Goal: Register for event/course

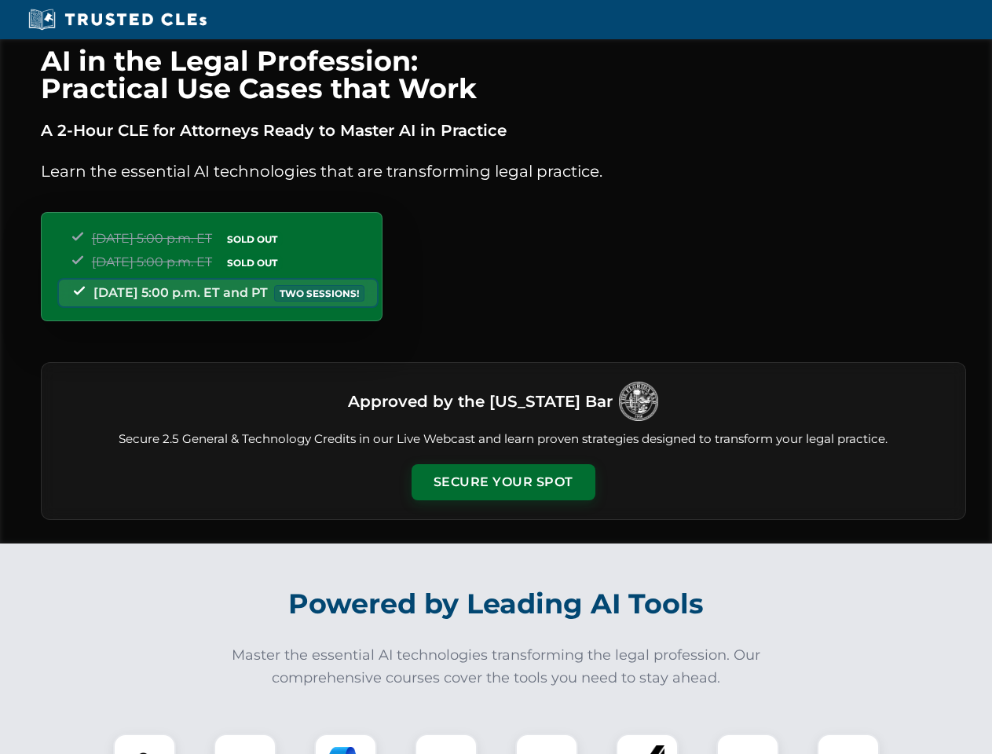
click at [502, 482] on button "Secure Your Spot" at bounding box center [503, 482] width 184 height 36
click at [144, 744] on img at bounding box center [145, 765] width 46 height 46
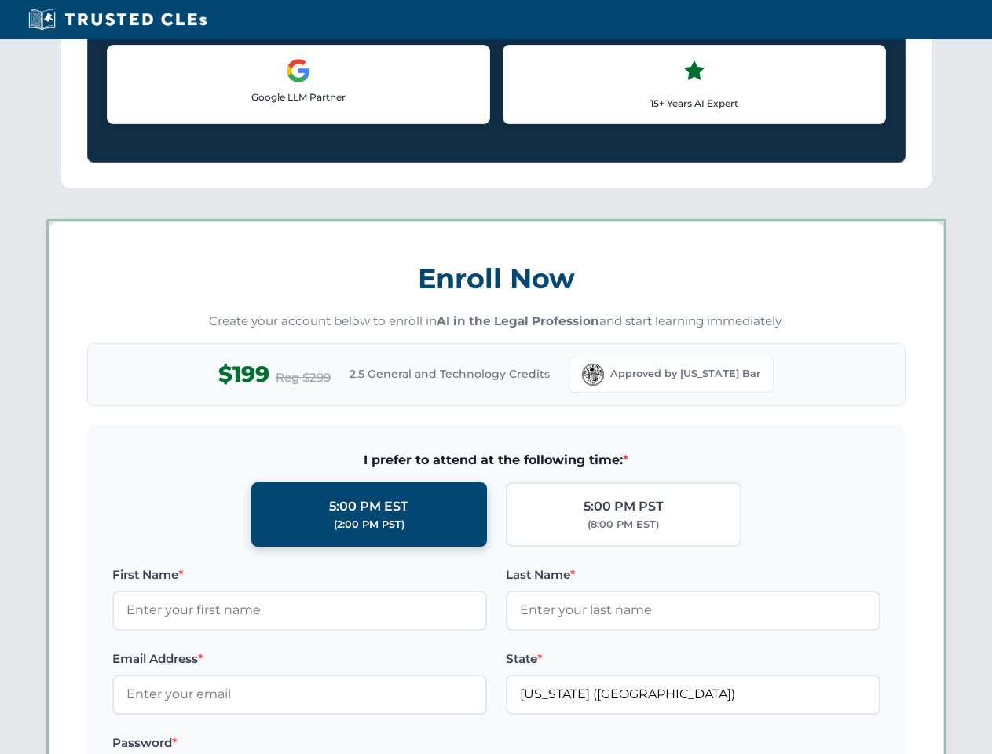
click at [345, 744] on label "Password *" at bounding box center [299, 742] width 375 height 19
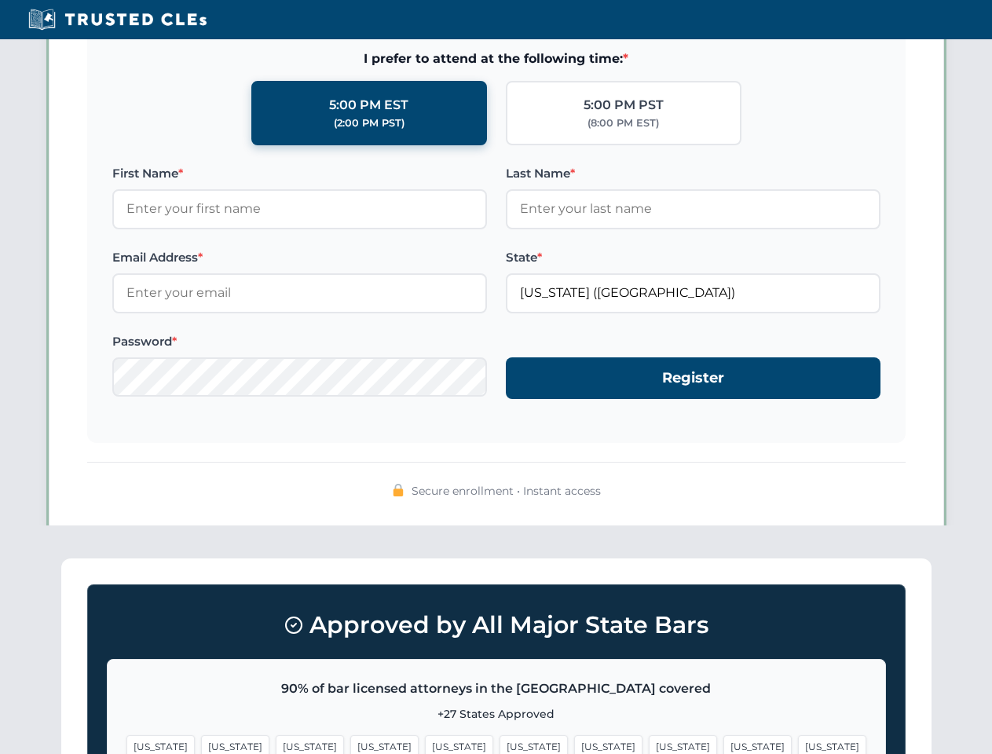
click at [723, 744] on span "[US_STATE]" at bounding box center [757, 746] width 68 height 23
